Goal: Information Seeking & Learning: Find specific fact

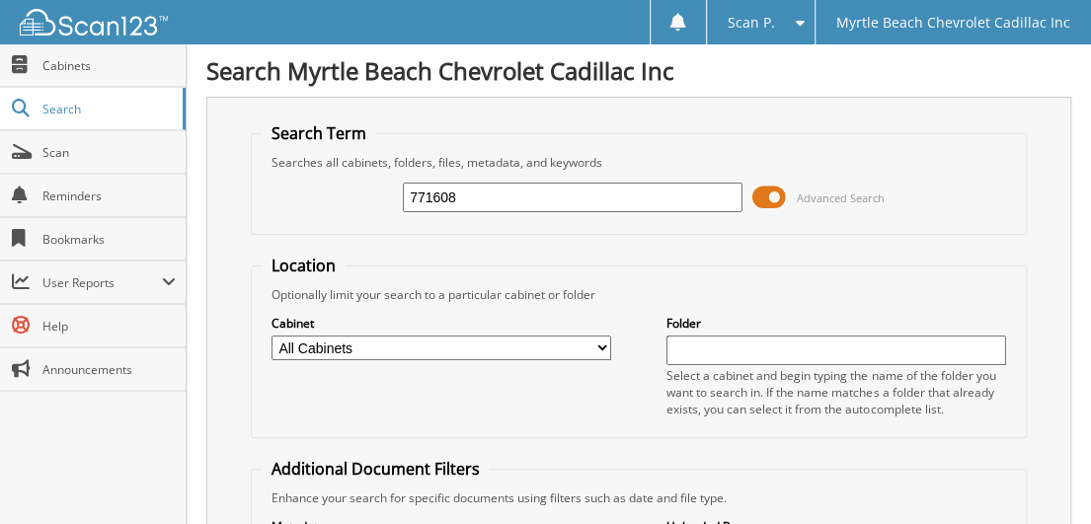
type input "771608"
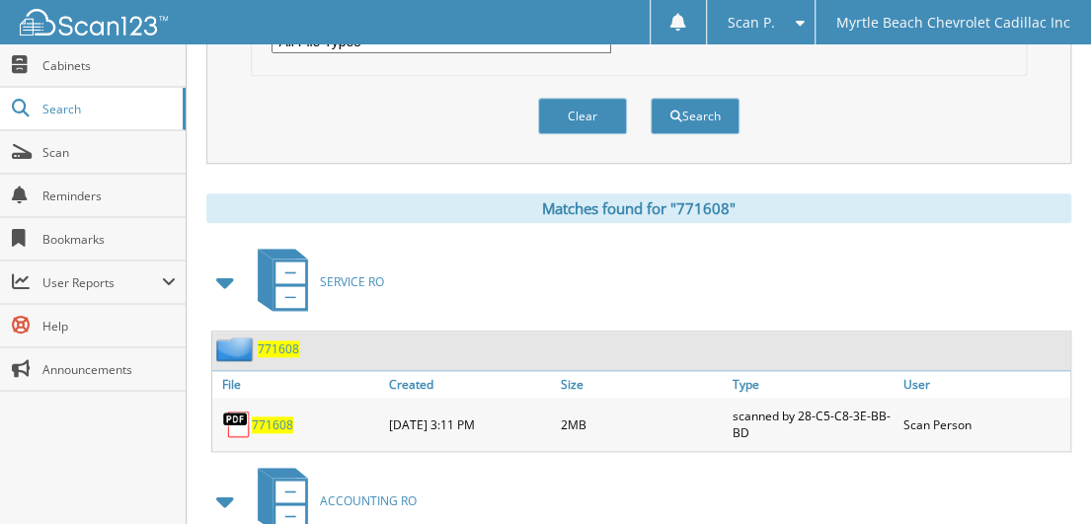
scroll to position [790, 0]
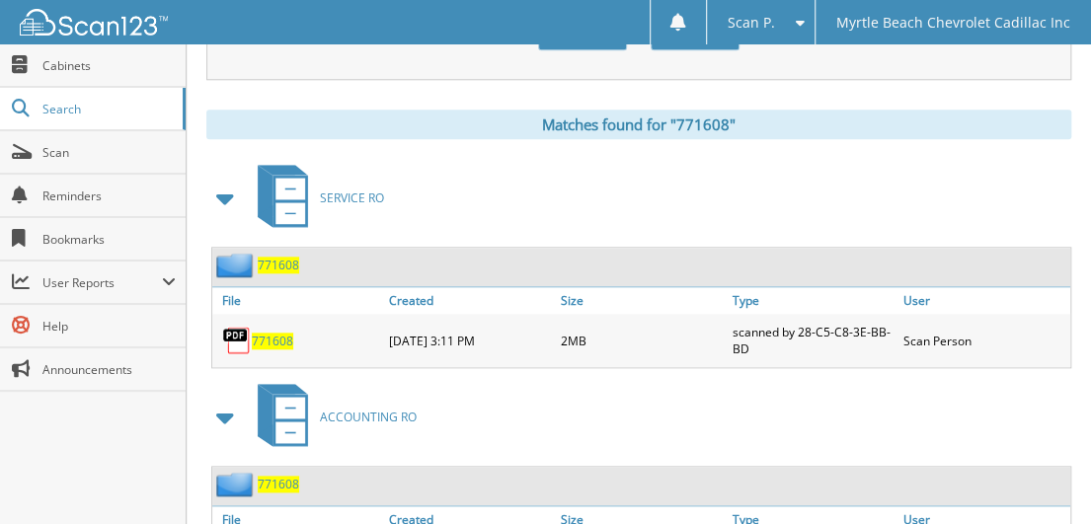
click at [282, 333] on span "771608" at bounding box center [272, 341] width 41 height 17
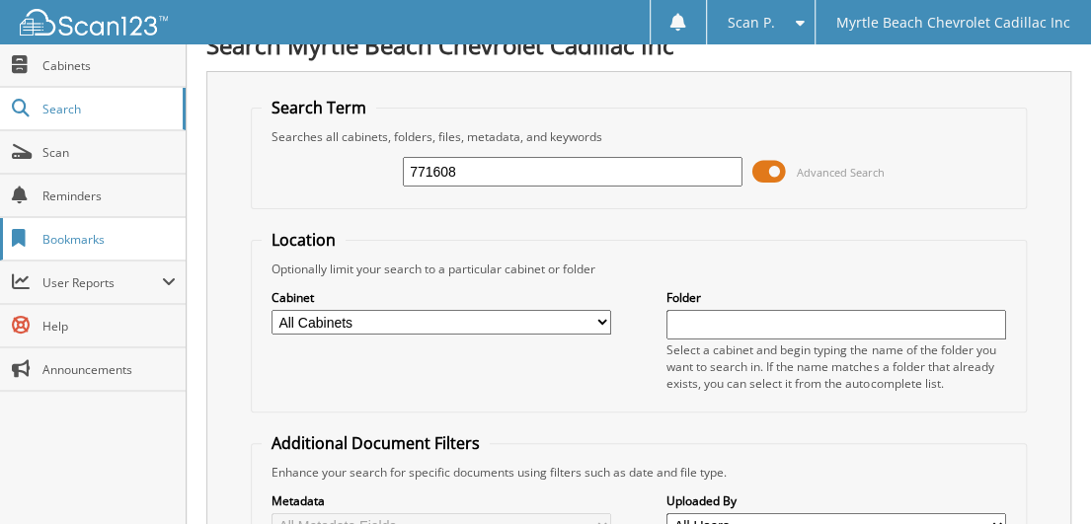
scroll to position [0, 0]
